Goal: Information Seeking & Learning: Learn about a topic

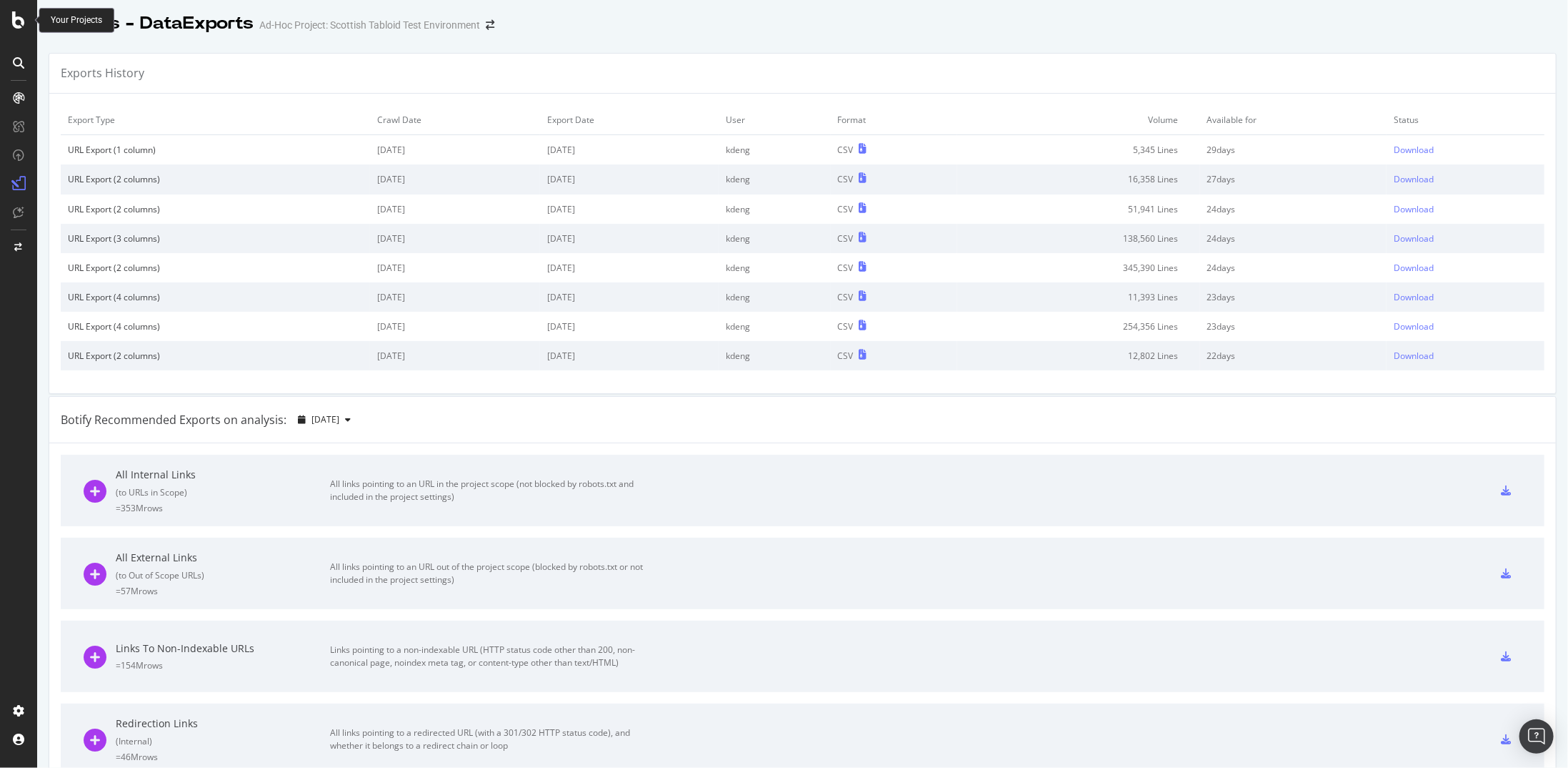
click at [15, 24] on icon at bounding box center [18, 20] width 13 height 17
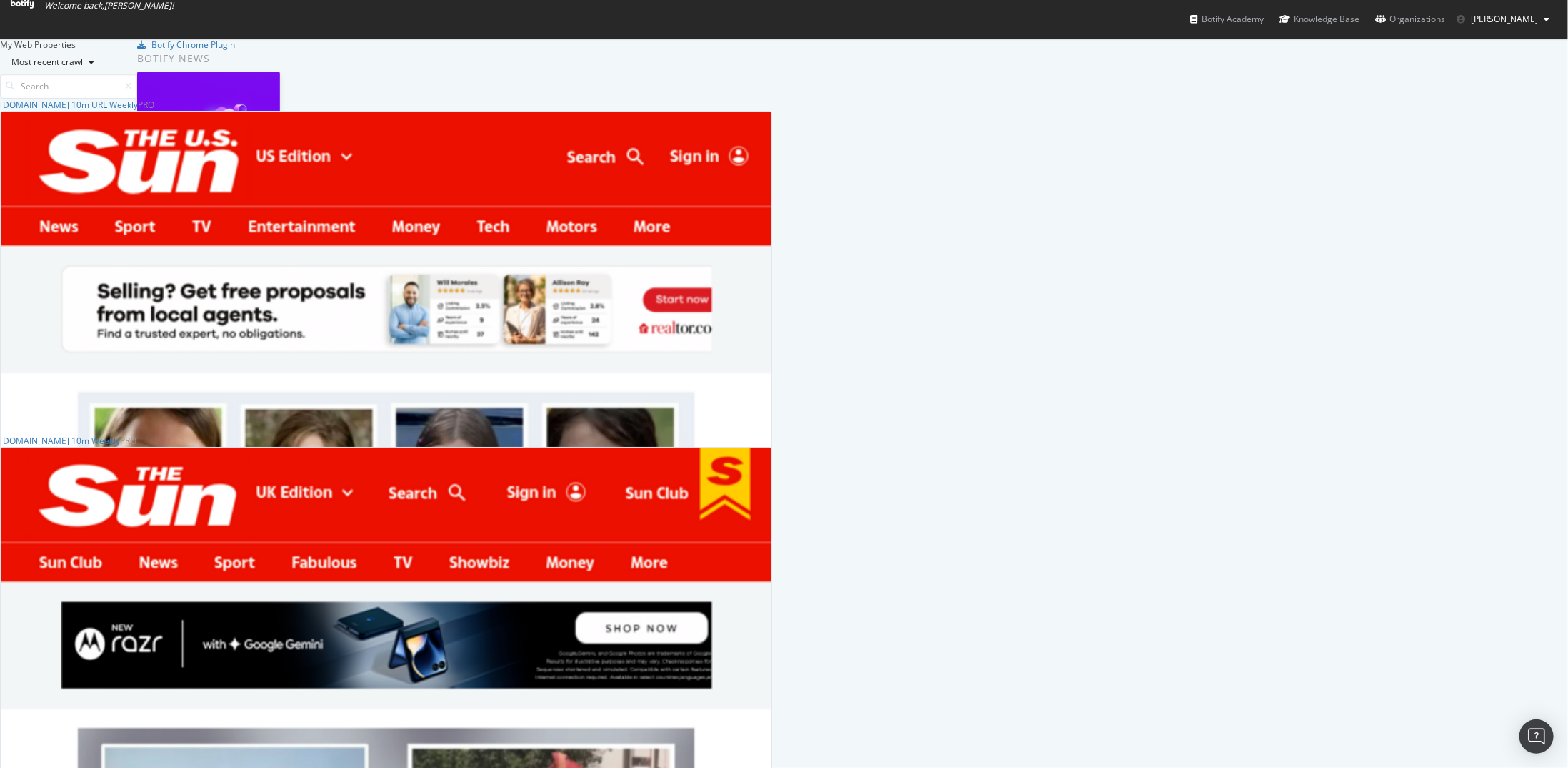
scroll to position [143, 0]
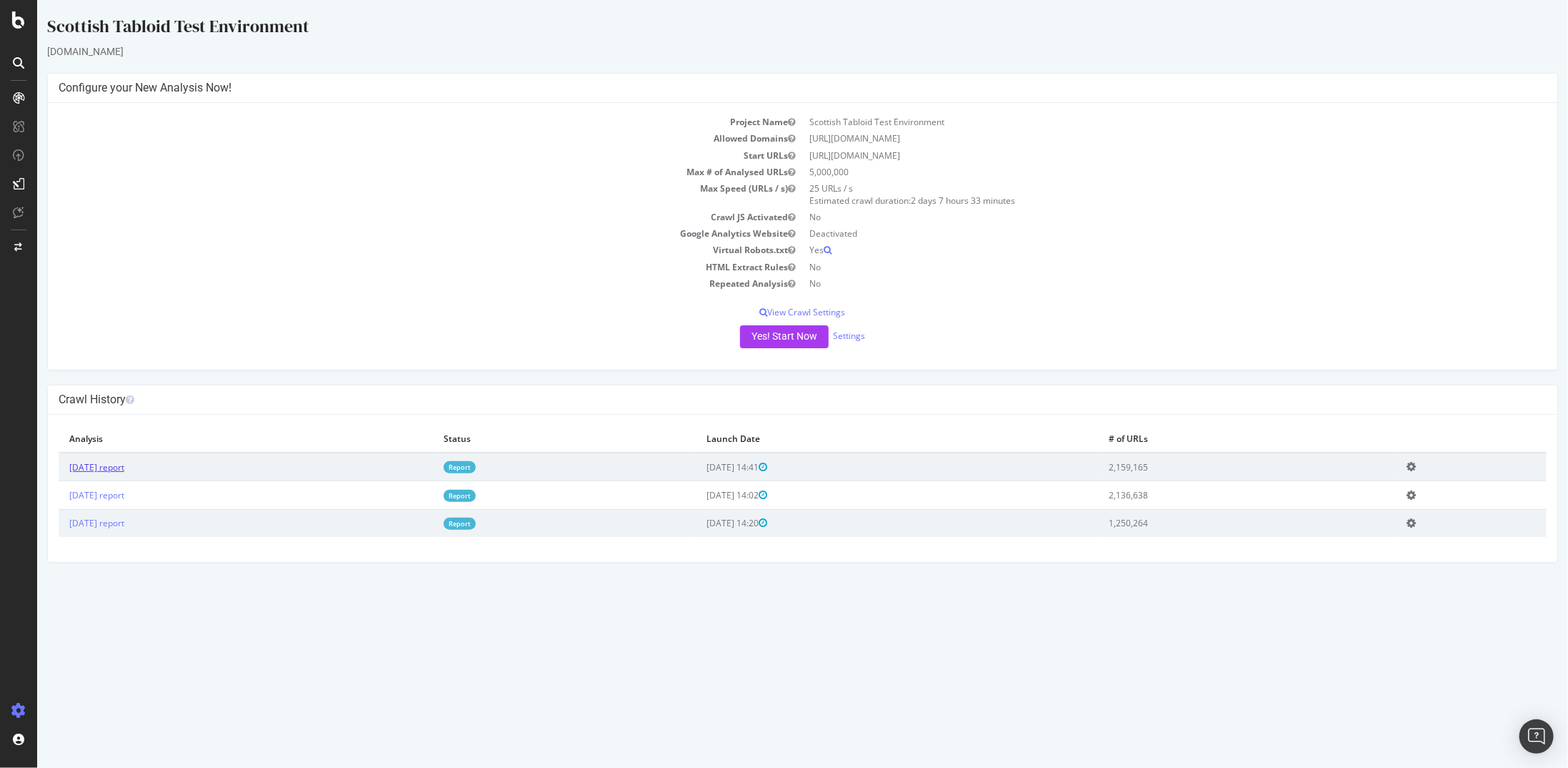
click at [123, 466] on link "[DATE] report" at bounding box center [97, 468] width 55 height 12
drag, startPoint x: 1004, startPoint y: 138, endPoint x: 811, endPoint y: 135, distance: 193.0
click at [811, 135] on td "[URL][DOMAIN_NAME]" at bounding box center [1174, 138] width 745 height 16
click at [123, 470] on link "[DATE] report" at bounding box center [97, 468] width 55 height 12
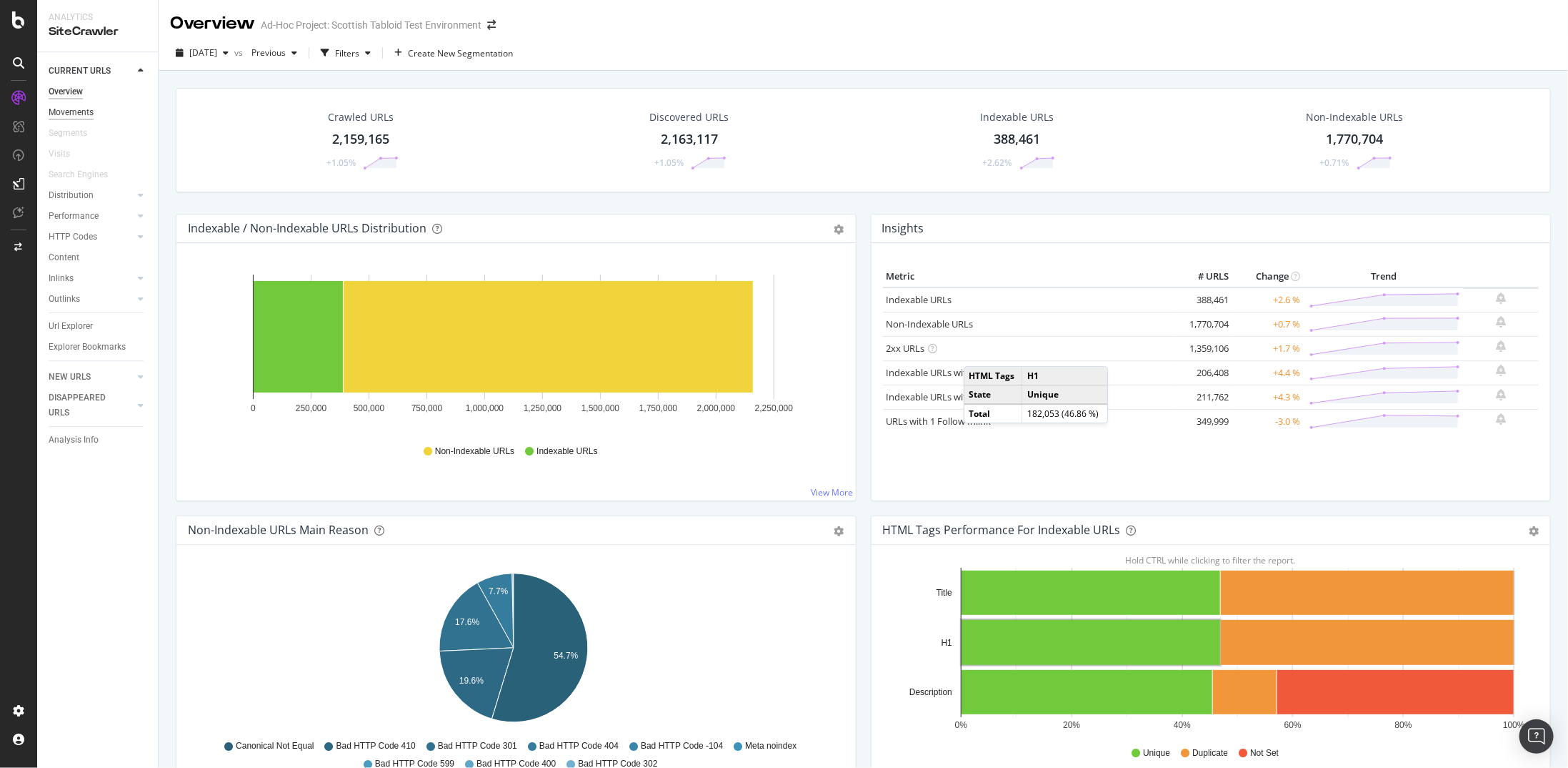
click at [74, 107] on div "Movements" at bounding box center [70, 113] width 45 height 15
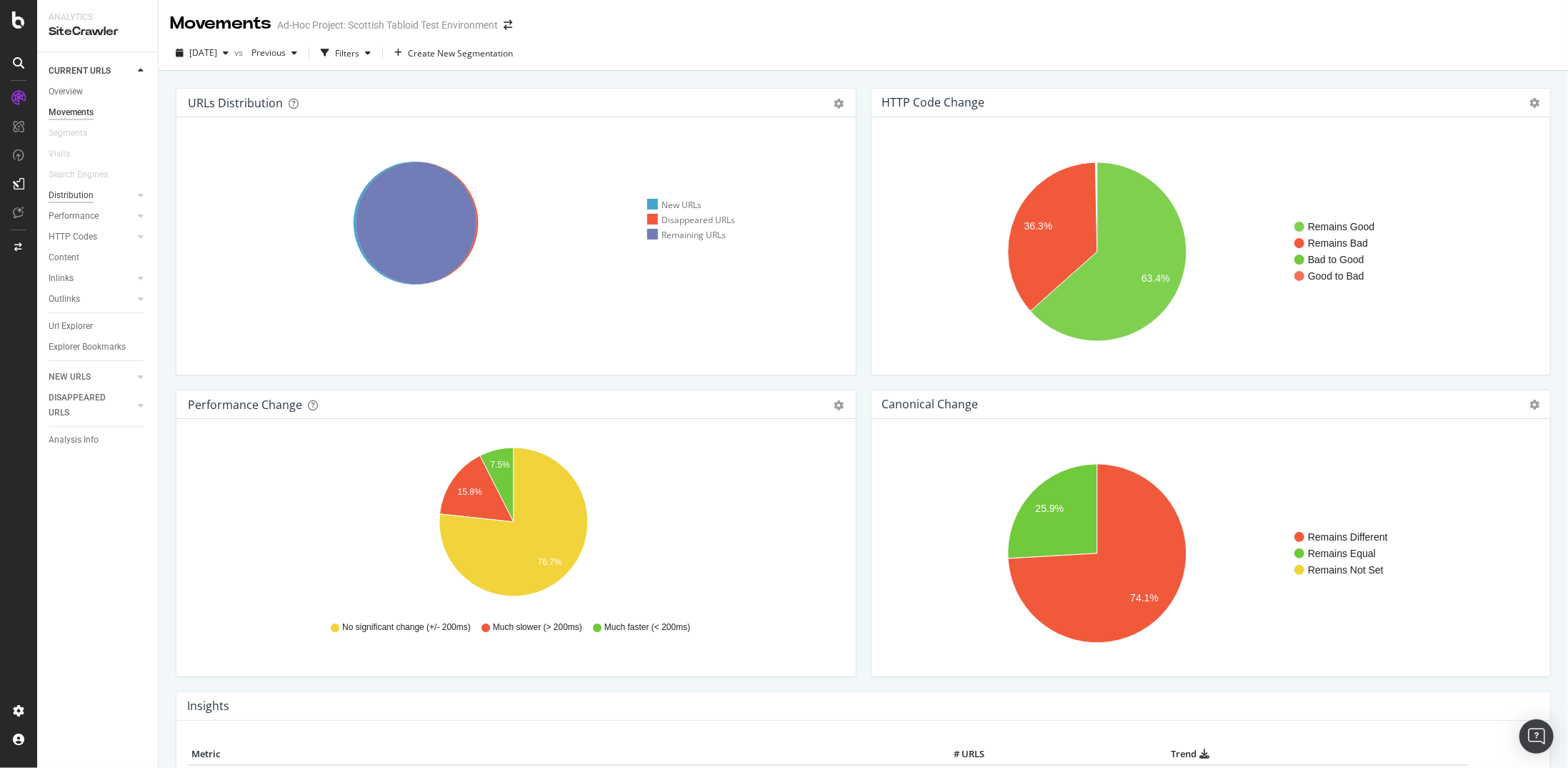
click at [88, 193] on div "Distribution" at bounding box center [70, 195] width 45 height 15
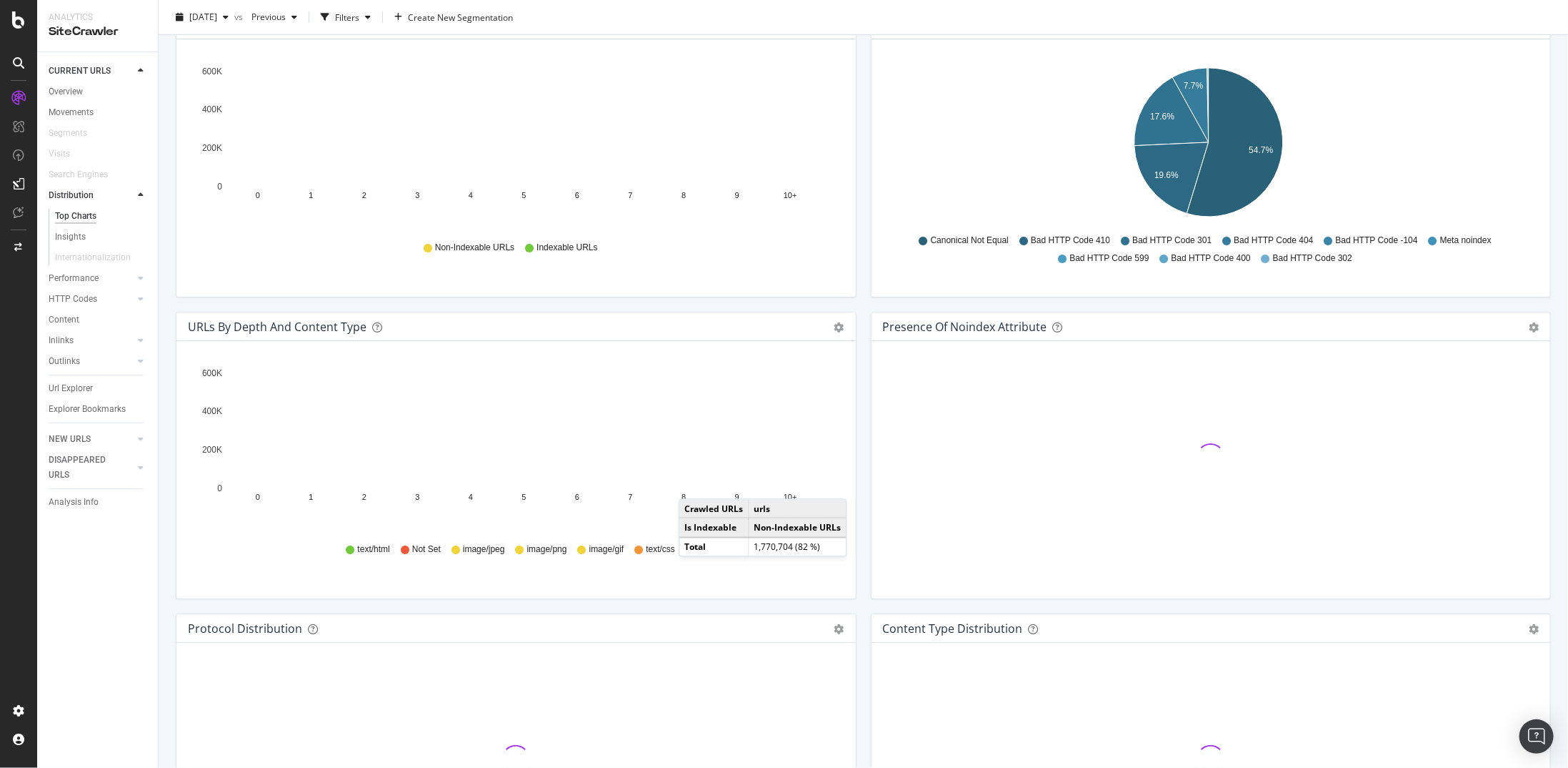
scroll to position [1072, 0]
